Goal: Task Accomplishment & Management: Manage account settings

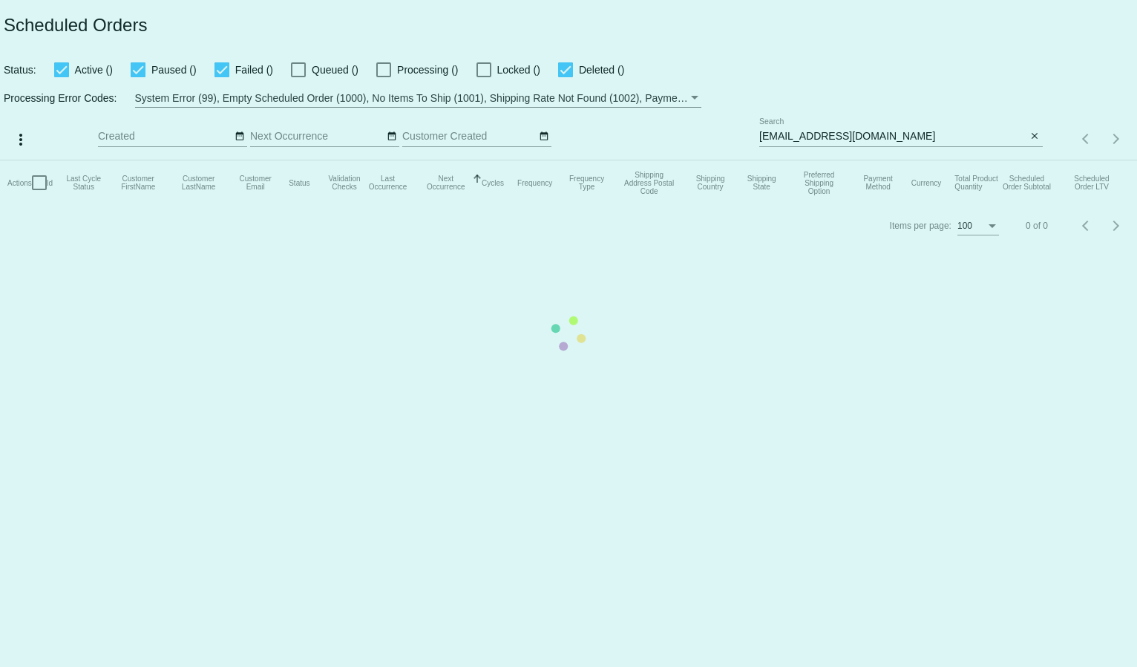
click at [794, 160] on mat-table "Actions Id Last Cycle Status Customer FirstName Customer LastName Customer Emai…" at bounding box center [568, 182] width 1137 height 45
click at [774, 160] on mat-table "Actions Id Last Cycle Status Customer FirstName Customer LastName Customer Emai…" at bounding box center [568, 182] width 1137 height 45
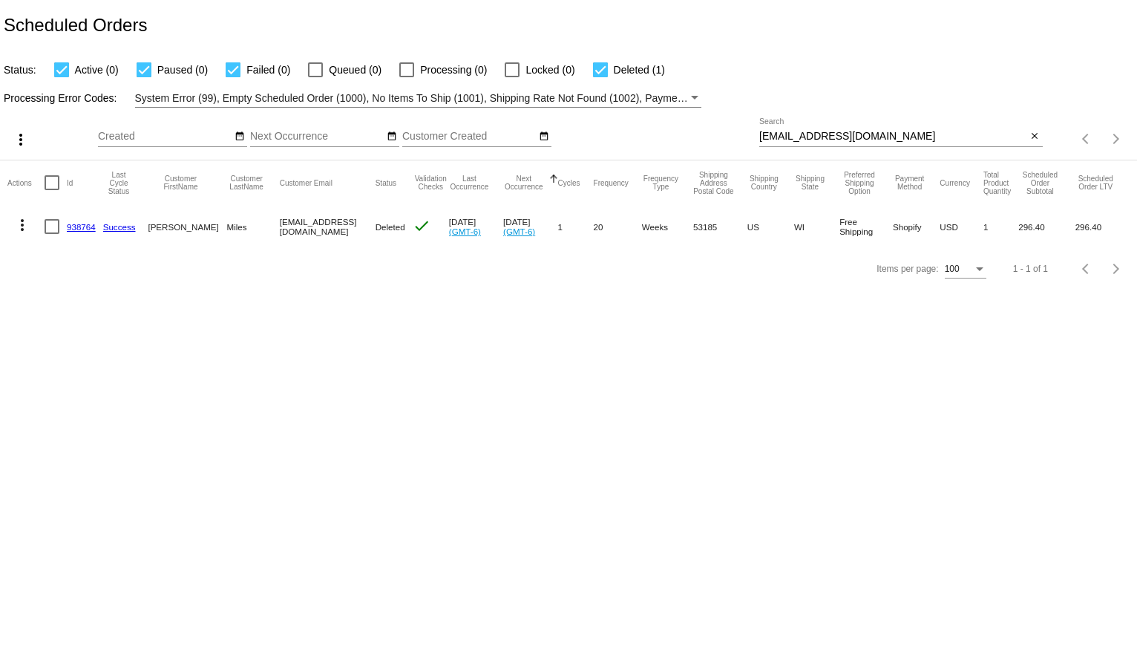
click at [774, 136] on input "[EMAIL_ADDRESS][DOMAIN_NAME]" at bounding box center [893, 137] width 268 height 12
paste input "hjennings2323@g"
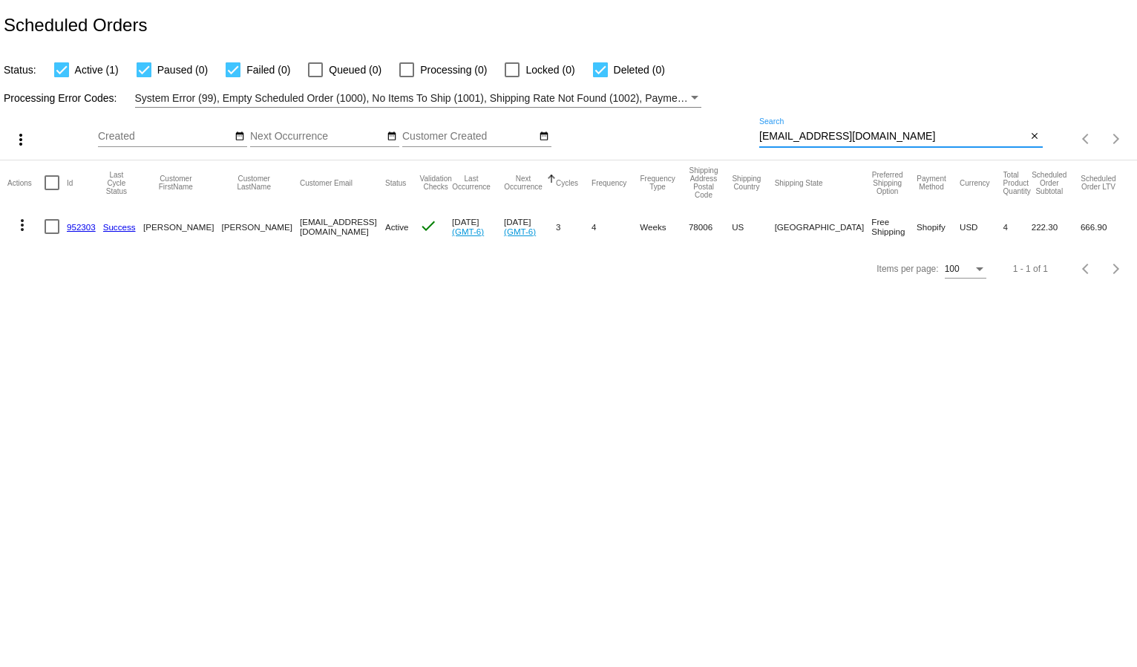
type input "[EMAIL_ADDRESS][DOMAIN_NAME]"
click at [832, 85] on div "Processing Error Codes: System Error (99), Empty Scheduled Order (1000), No Ite…" at bounding box center [568, 93] width 1137 height 29
click at [16, 218] on mat-icon "more_vert" at bounding box center [22, 225] width 18 height 18
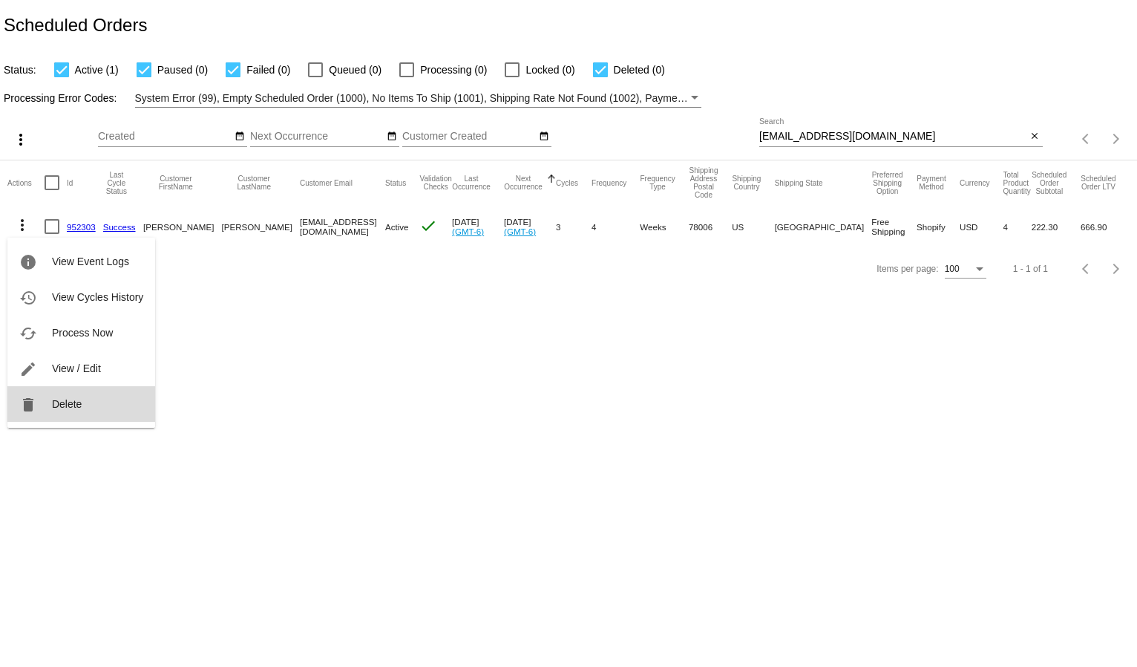
click at [63, 402] on span "Delete" at bounding box center [67, 404] width 30 height 12
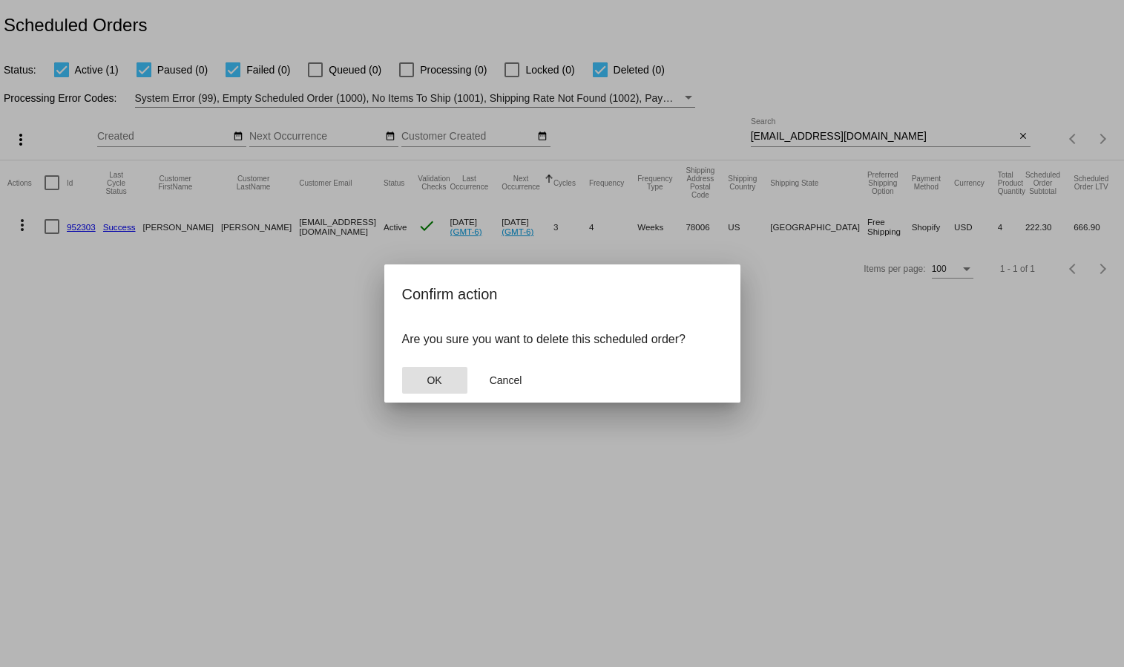
click at [437, 382] on span "OK" at bounding box center [434, 380] width 15 height 12
